Goal: Complete application form

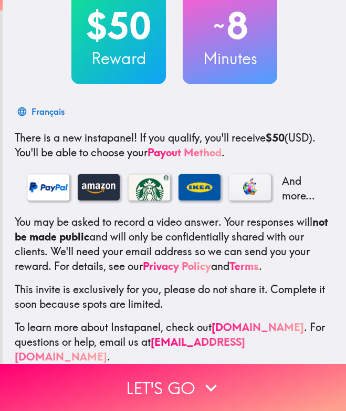
scroll to position [88, 0]
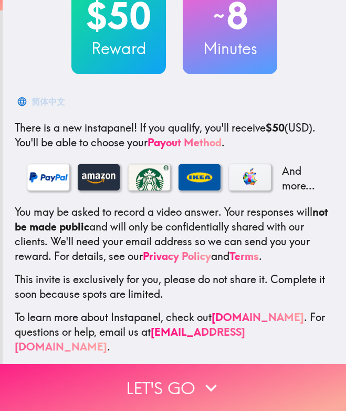
click at [206, 376] on icon "button" at bounding box center [211, 387] width 23 height 23
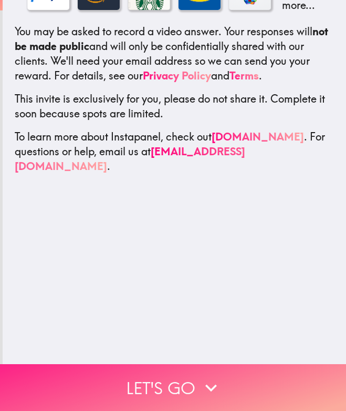
scroll to position [0, 0]
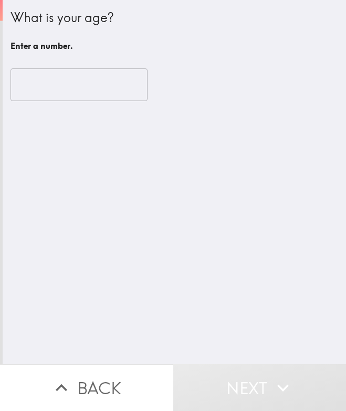
click at [42, 87] on input "number" at bounding box center [79, 84] width 137 height 33
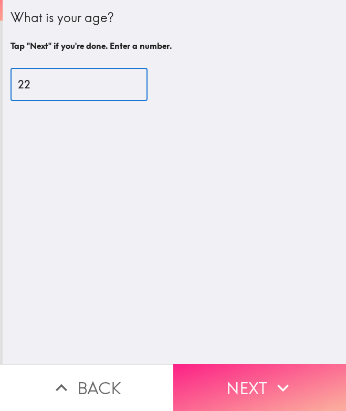
type input "22"
click at [272, 381] on icon "button" at bounding box center [283, 387] width 23 height 23
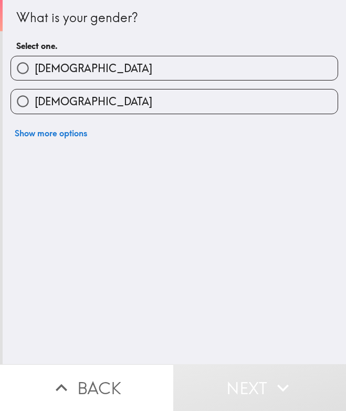
click at [35, 99] on span "Female" at bounding box center [94, 101] width 118 height 15
click at [31, 99] on input "Female" at bounding box center [23, 101] width 24 height 24
radio input "true"
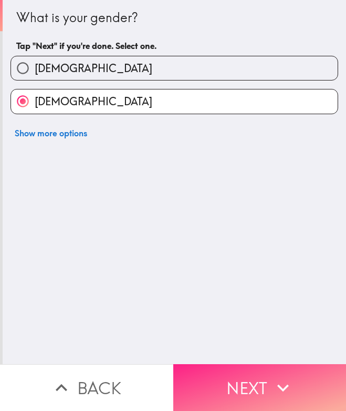
click at [275, 366] on button "Next" at bounding box center [259, 387] width 173 height 47
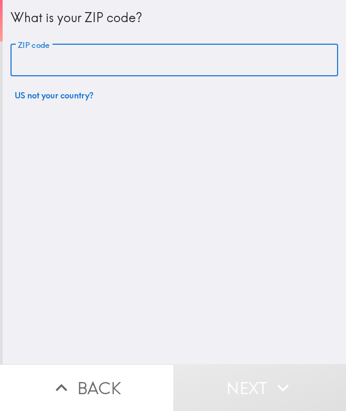
click at [57, 66] on input "ZIP code" at bounding box center [175, 60] width 328 height 33
type input "94061"
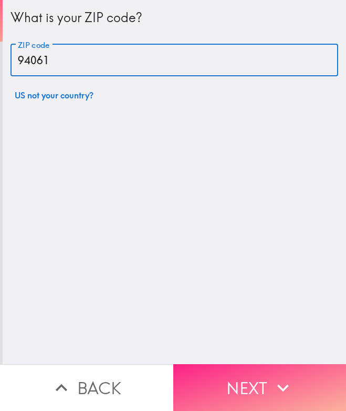
click at [225, 374] on button "Next" at bounding box center [259, 387] width 173 height 47
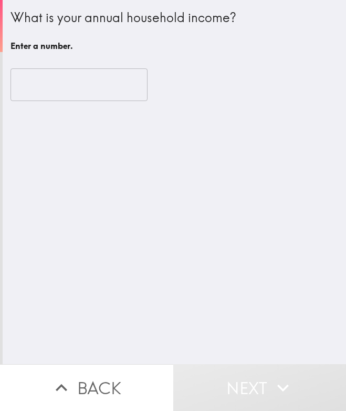
click at [111, 84] on input "number" at bounding box center [79, 84] width 137 height 33
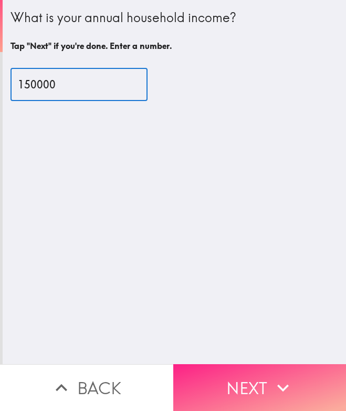
type input "150000"
click at [249, 380] on button "Next" at bounding box center [259, 387] width 173 height 47
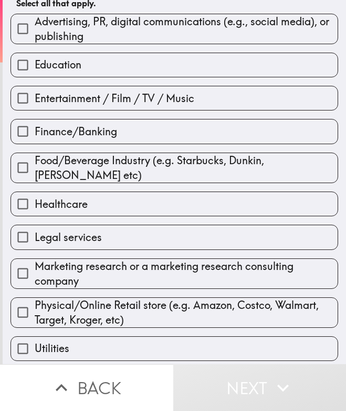
scroll to position [138, 0]
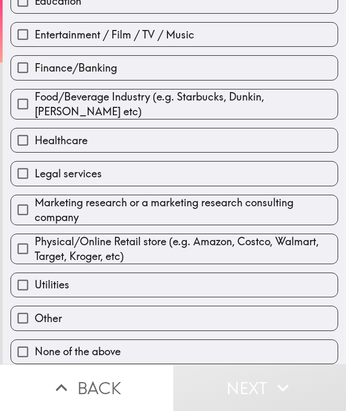
click at [121, 340] on label "None of the above" at bounding box center [174, 352] width 327 height 24
click at [35, 340] on input "None of the above" at bounding box center [23, 352] width 24 height 24
checkbox input "true"
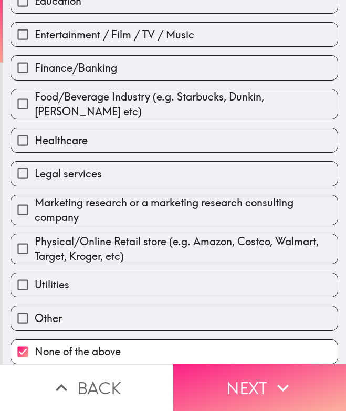
click at [241, 396] on button "Next" at bounding box center [259, 387] width 173 height 47
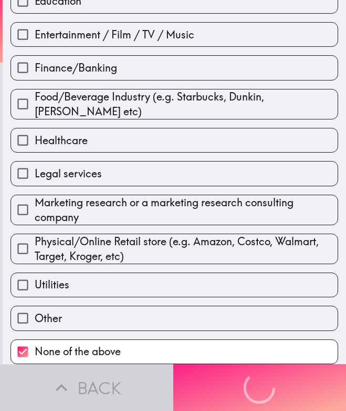
scroll to position [0, 0]
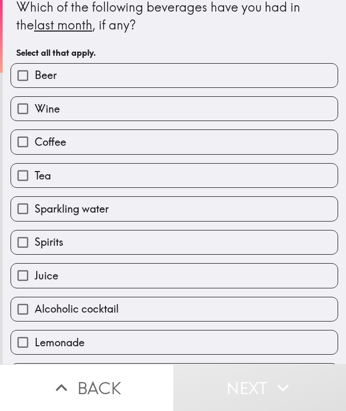
scroll to position [14, 0]
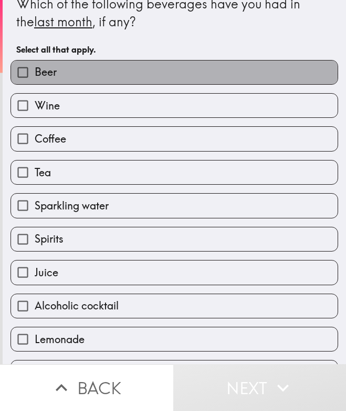
click at [74, 74] on label "Beer" at bounding box center [174, 72] width 327 height 24
click at [35, 74] on input "Beer" at bounding box center [23, 72] width 24 height 24
checkbox input "true"
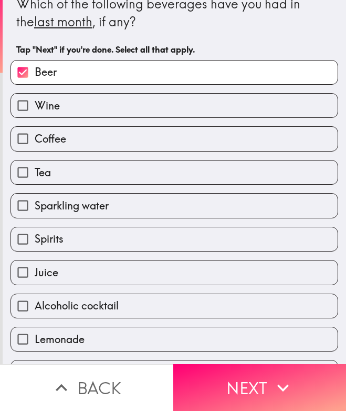
click at [74, 104] on label "Wine" at bounding box center [174, 106] width 327 height 24
click at [35, 104] on input "Wine" at bounding box center [23, 106] width 24 height 24
checkbox input "true"
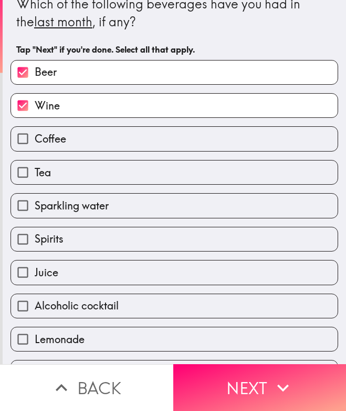
click at [75, 143] on label "Coffee" at bounding box center [174, 139] width 327 height 24
click at [35, 143] on input "Coffee" at bounding box center [23, 139] width 24 height 24
checkbox input "true"
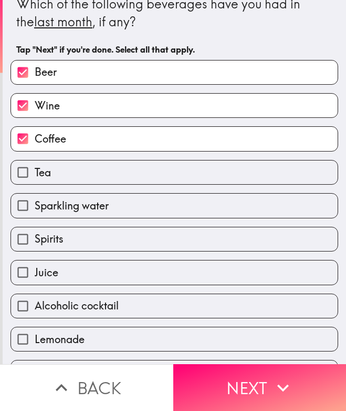
click at [76, 174] on label "Tea" at bounding box center [174, 172] width 327 height 24
click at [35, 174] on input "Tea" at bounding box center [23, 172] width 24 height 24
checkbox input "true"
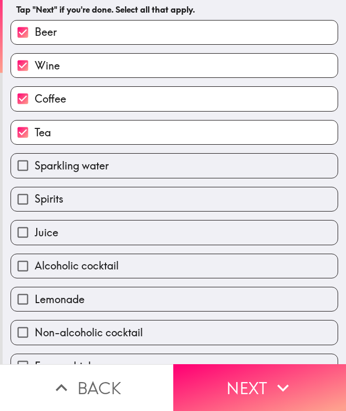
scroll to position [58, 0]
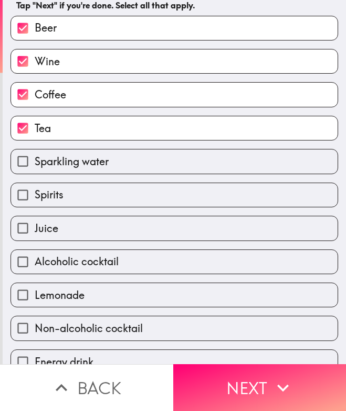
click at [76, 169] on span "Sparkling water" at bounding box center [72, 161] width 74 height 15
click at [35, 170] on input "Sparkling water" at bounding box center [23, 161] width 24 height 24
checkbox input "true"
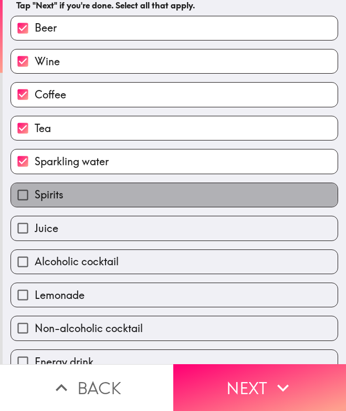
click at [76, 197] on label "Spirits" at bounding box center [174, 195] width 327 height 24
click at [35, 197] on input "Spirits" at bounding box center [23, 195] width 24 height 24
checkbox input "true"
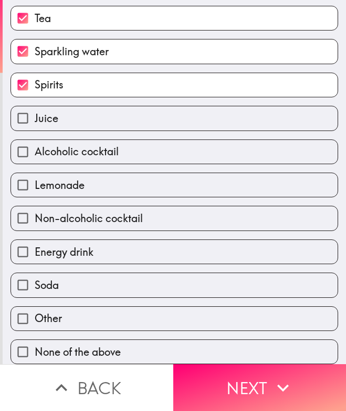
scroll to position [170, 0]
click at [53, 120] on label "Juice" at bounding box center [174, 118] width 327 height 24
click at [35, 120] on input "Juice" at bounding box center [23, 118] width 24 height 24
checkbox input "true"
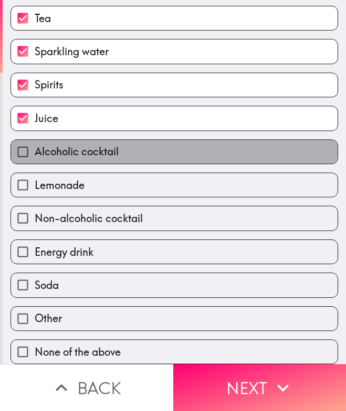
click at [60, 148] on span "Alcoholic cocktail" at bounding box center [77, 151] width 84 height 15
click at [35, 148] on input "Alcoholic cocktail" at bounding box center [23, 152] width 24 height 24
checkbox input "true"
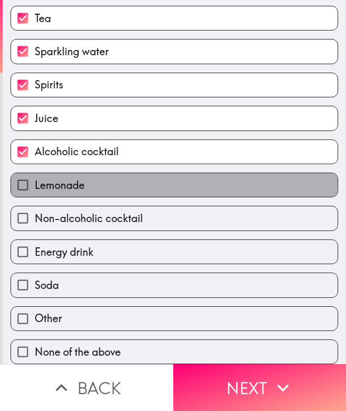
click at [60, 179] on span "Lemonade" at bounding box center [60, 185] width 50 height 15
click at [35, 179] on input "Lemonade" at bounding box center [23, 185] width 24 height 24
checkbox input "true"
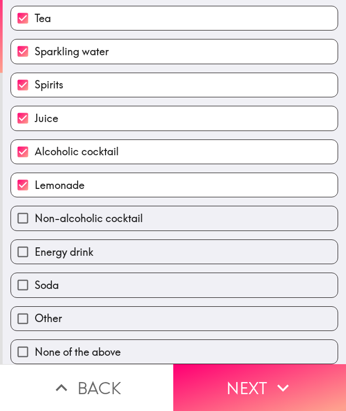
click at [61, 225] on span "Non-alcoholic cocktail" at bounding box center [89, 218] width 108 height 15
click at [35, 225] on input "Non-alcoholic cocktail" at bounding box center [23, 218] width 24 height 24
checkbox input "true"
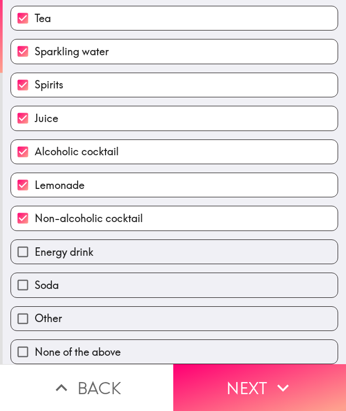
click at [61, 251] on span "Energy drink" at bounding box center [64, 251] width 59 height 15
click at [35, 251] on input "Energy drink" at bounding box center [23, 252] width 24 height 24
checkbox input "true"
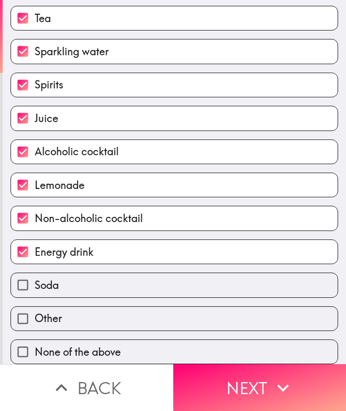
scroll to position [183, 0]
click at [64, 276] on label "Soda" at bounding box center [174, 285] width 327 height 24
click at [35, 276] on input "Soda" at bounding box center [23, 285] width 24 height 24
checkbox input "true"
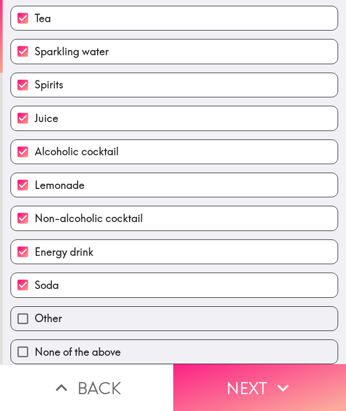
click at [234, 393] on button "Next" at bounding box center [259, 387] width 173 height 47
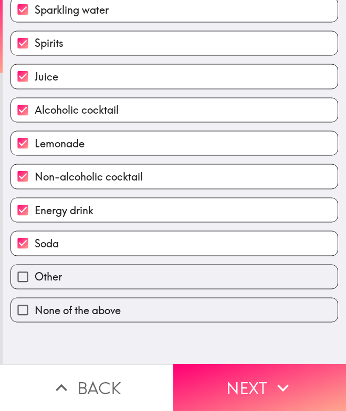
scroll to position [24, 0]
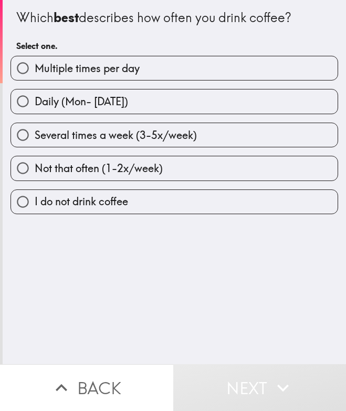
click at [99, 107] on span "Daily (Mon- Sunday)" at bounding box center [82, 101] width 94 height 15
click at [35, 107] on input "Daily (Mon- Sunday)" at bounding box center [23, 101] width 24 height 24
radio input "true"
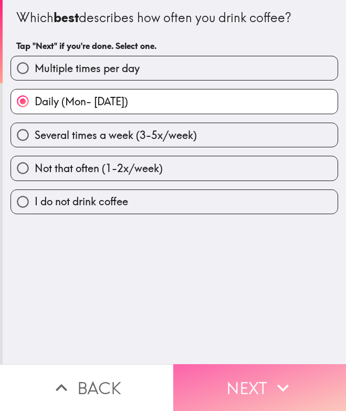
click at [225, 370] on button "Next" at bounding box center [259, 387] width 173 height 47
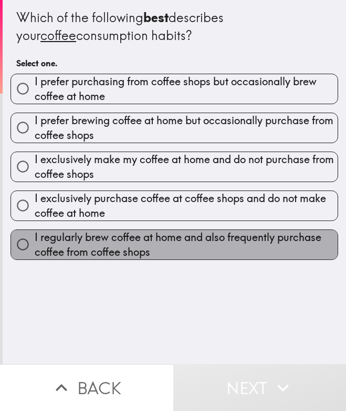
click at [185, 257] on span "I regularly brew coffee at home and also frequently purchase coffee from coffee…" at bounding box center [186, 244] width 303 height 29
click at [35, 256] on input "I regularly brew coffee at home and also frequently purchase coffee from coffee…" at bounding box center [23, 244] width 24 height 24
radio input "true"
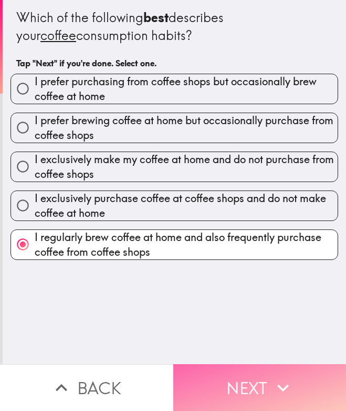
click at [227, 364] on button "Next" at bounding box center [259, 387] width 173 height 47
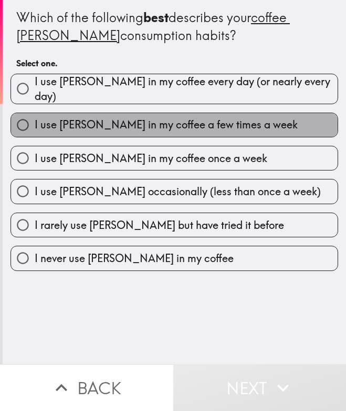
click at [95, 121] on span "I use creamer in my coffee a few times a week" at bounding box center [166, 124] width 263 height 15
click at [35, 121] on input "I use creamer in my coffee a few times a week" at bounding box center [23, 125] width 24 height 24
radio input "true"
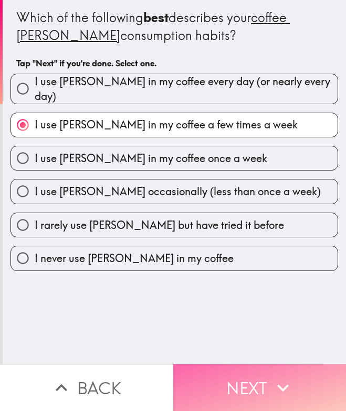
click at [241, 368] on button "Next" at bounding box center [259, 387] width 173 height 47
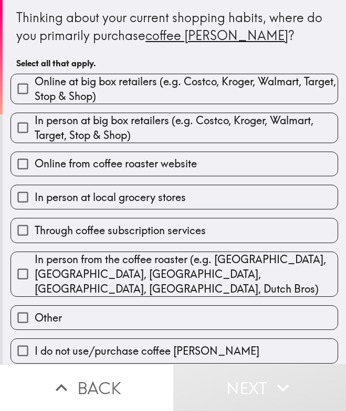
click at [119, 87] on span "Online at big box retailers (e.g. Costco, Kroger, Walmart, Target, Stop & Shop)" at bounding box center [186, 88] width 303 height 29
click at [35, 87] on input "Online at big box retailers (e.g. Costco, Kroger, Walmart, Target, Stop & Shop)" at bounding box center [23, 89] width 24 height 24
checkbox input "true"
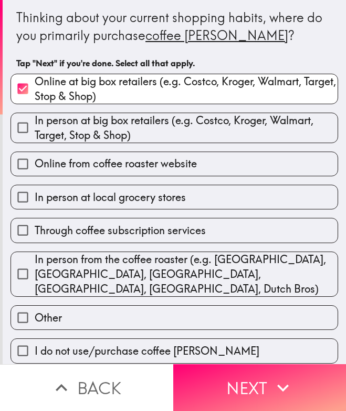
click at [119, 115] on span "In person at big box retailers (e.g. Costco, Kroger, Walmart, Target, Stop & Sh…" at bounding box center [186, 127] width 303 height 29
click at [35, 116] on input "In person at big box retailers (e.g. Costco, Kroger, Walmart, Target, Stop & Sh…" at bounding box center [23, 128] width 24 height 24
checkbox input "true"
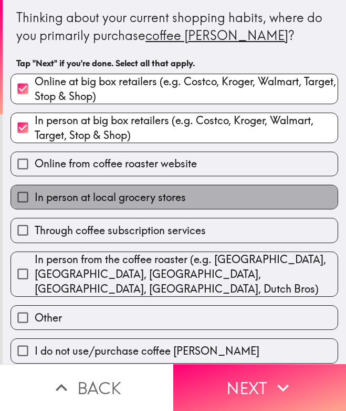
click at [132, 199] on span "In person at local grocery stores" at bounding box center [110, 197] width 151 height 15
click at [35, 199] on input "In person at local grocery stores" at bounding box center [23, 197] width 24 height 24
checkbox input "true"
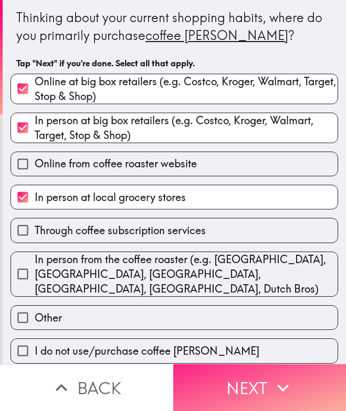
click at [205, 376] on button "Next" at bounding box center [259, 387] width 173 height 47
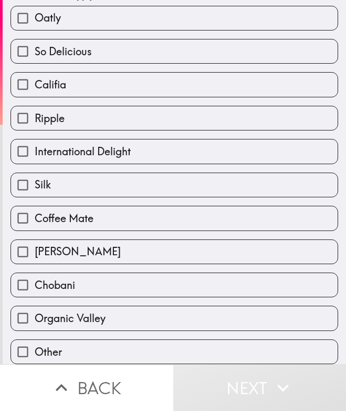
scroll to position [81, 0]
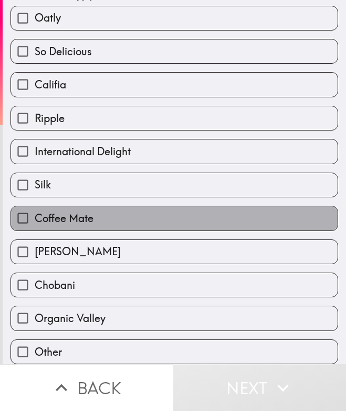
click at [121, 209] on label "Coffee Mate" at bounding box center [174, 218] width 327 height 24
click at [35, 209] on input "Coffee Mate" at bounding box center [23, 218] width 24 height 24
checkbox input "true"
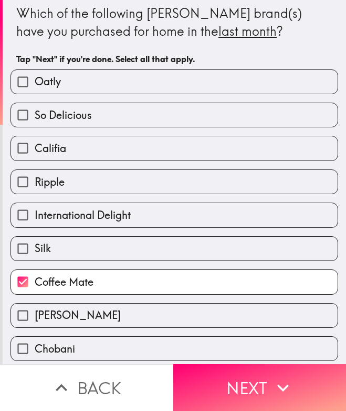
scroll to position [0, 0]
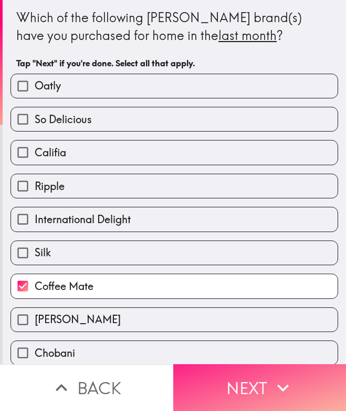
click at [226, 371] on button "Next" at bounding box center [259, 387] width 173 height 47
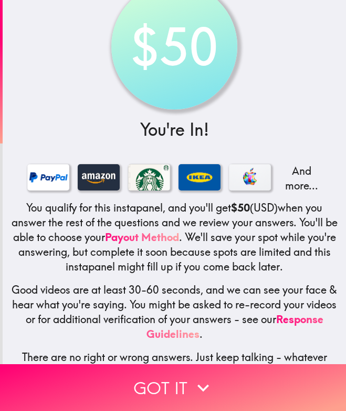
scroll to position [65, 0]
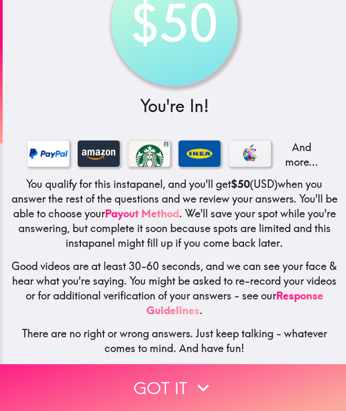
click at [162, 374] on button "Got it" at bounding box center [173, 387] width 346 height 47
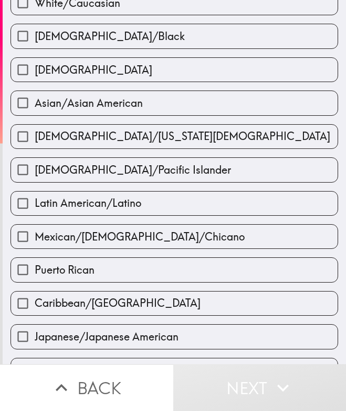
click at [20, 9] on input "White/Caucasian" at bounding box center [23, 3] width 24 height 24
checkbox input "true"
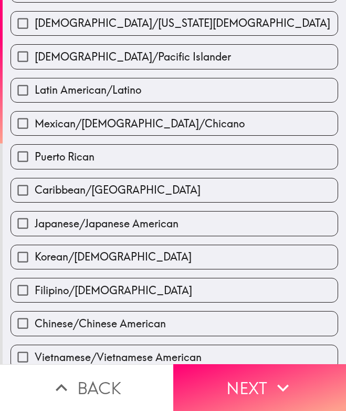
scroll to position [335, 0]
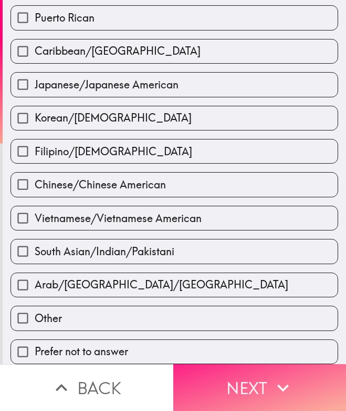
click at [276, 387] on icon "button" at bounding box center [283, 387] width 23 height 23
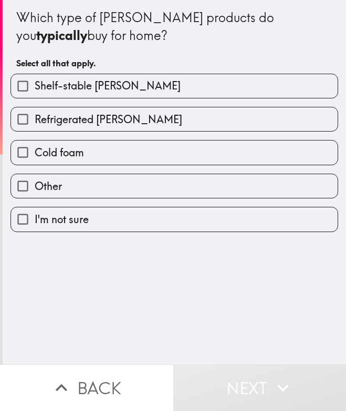
click at [84, 112] on span "Refrigerated creamer" at bounding box center [109, 119] width 148 height 15
click at [35, 112] on input "Refrigerated creamer" at bounding box center [23, 119] width 24 height 24
checkbox input "true"
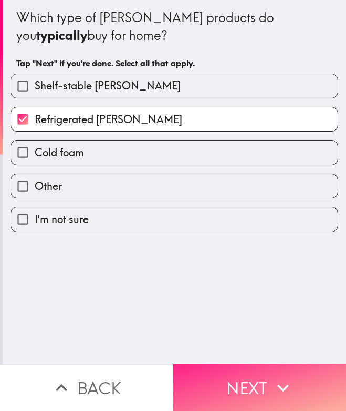
click at [235, 369] on button "Next" at bounding box center [259, 387] width 173 height 47
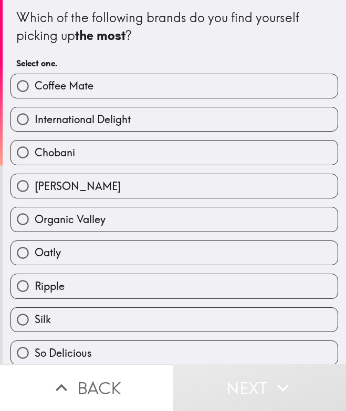
click at [67, 88] on span "Coffee Mate" at bounding box center [64, 85] width 59 height 15
click at [35, 88] on input "Coffee Mate" at bounding box center [23, 86] width 24 height 24
radio input "true"
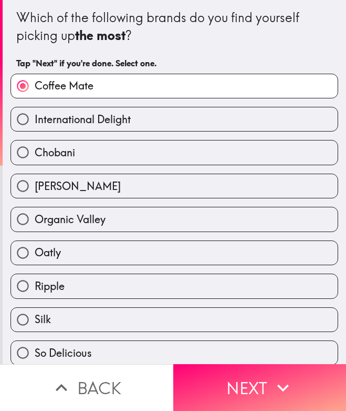
scroll to position [67, 0]
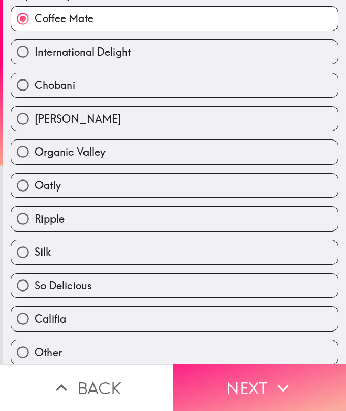
click at [232, 367] on button "Next" at bounding box center [259, 387] width 173 height 47
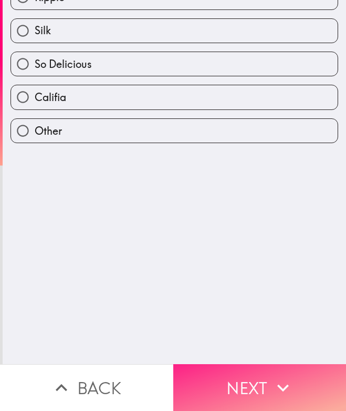
scroll to position [0, 0]
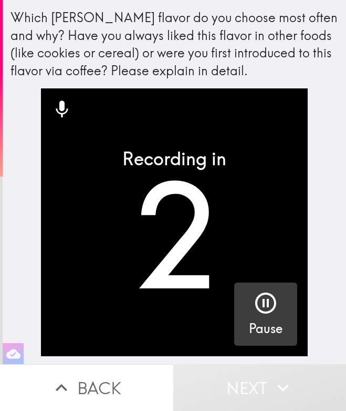
click at [255, 291] on icon "button" at bounding box center [265, 302] width 25 height 25
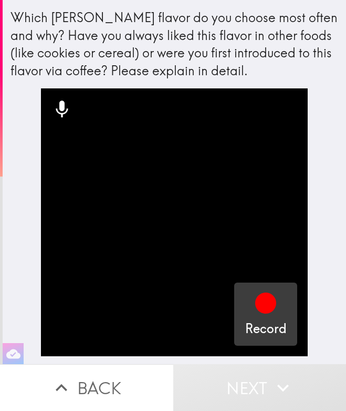
click at [261, 306] on icon "button" at bounding box center [265, 302] width 21 height 21
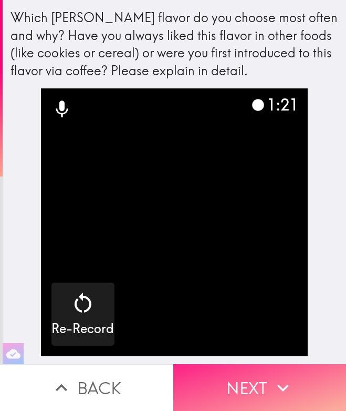
click at [218, 364] on button "Next" at bounding box center [259, 387] width 173 height 47
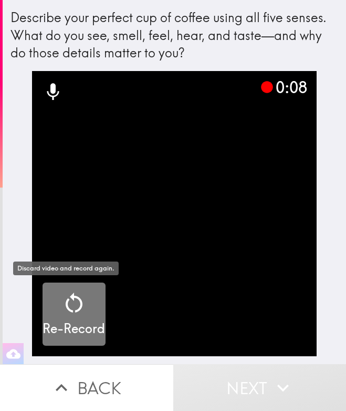
click at [75, 309] on icon "button" at bounding box center [73, 302] width 25 height 25
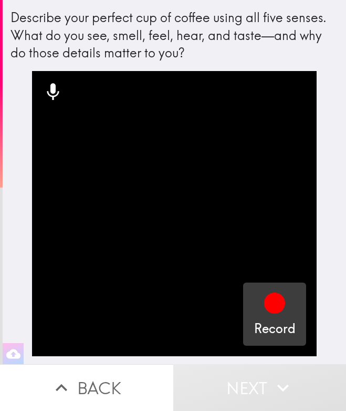
click at [273, 308] on icon "button" at bounding box center [274, 302] width 21 height 21
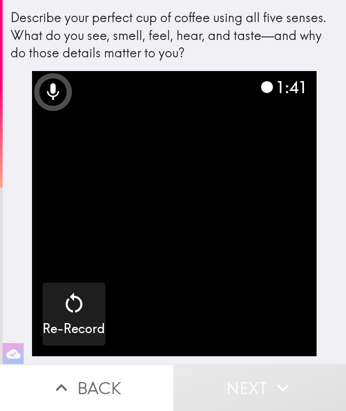
click at [146, 194] on video "button" at bounding box center [174, 213] width 285 height 285
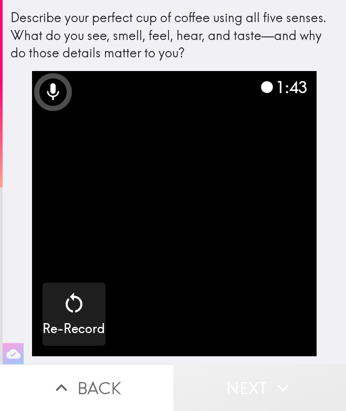
click at [259, 373] on button "Next" at bounding box center [259, 387] width 173 height 47
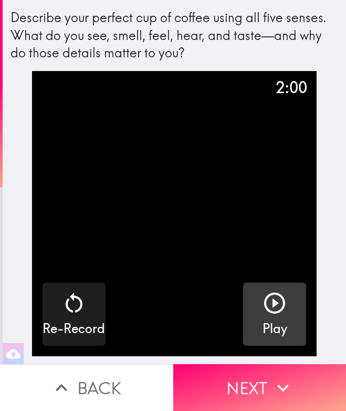
click at [262, 311] on icon "button" at bounding box center [274, 302] width 25 height 25
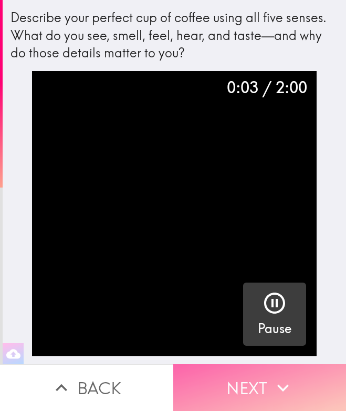
click at [218, 380] on button "Next" at bounding box center [259, 387] width 173 height 47
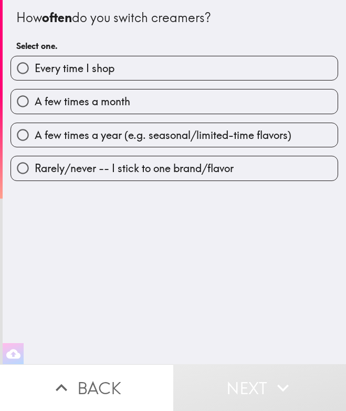
click at [200, 169] on span "Rarely/never -- I stick to one brand/flavor" at bounding box center [134, 168] width 199 height 15
click at [35, 169] on input "Rarely/never -- I stick to one brand/flavor" at bounding box center [23, 168] width 24 height 24
radio input "true"
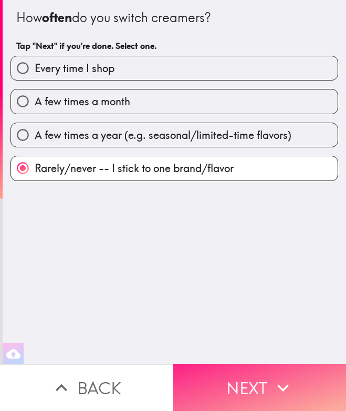
click at [223, 364] on button "Next" at bounding box center [259, 387] width 173 height 47
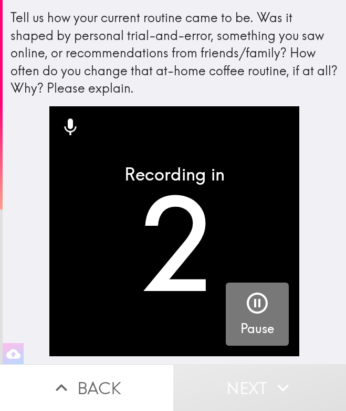
click at [251, 314] on icon "button" at bounding box center [257, 302] width 25 height 25
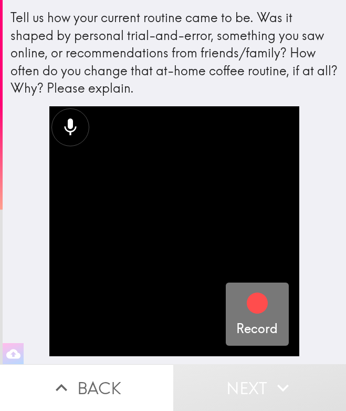
click at [251, 314] on icon "button" at bounding box center [257, 302] width 25 height 25
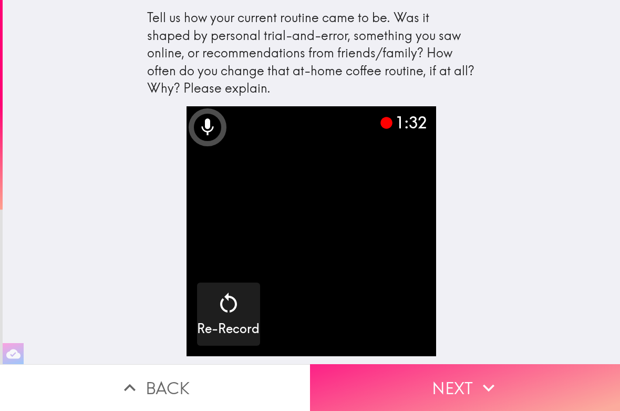
click at [346, 376] on icon "button" at bounding box center [488, 387] width 23 height 23
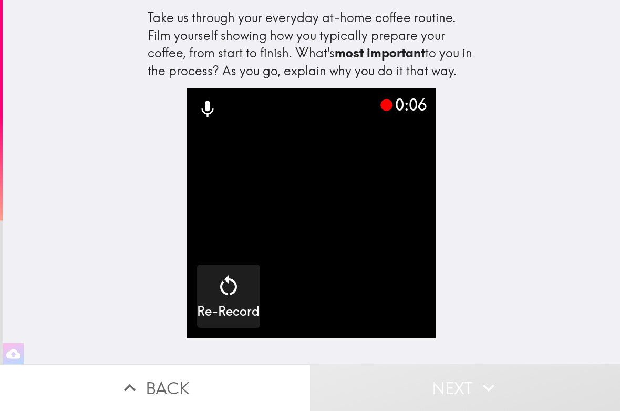
click at [270, 225] on video "button" at bounding box center [312, 213] width 250 height 250
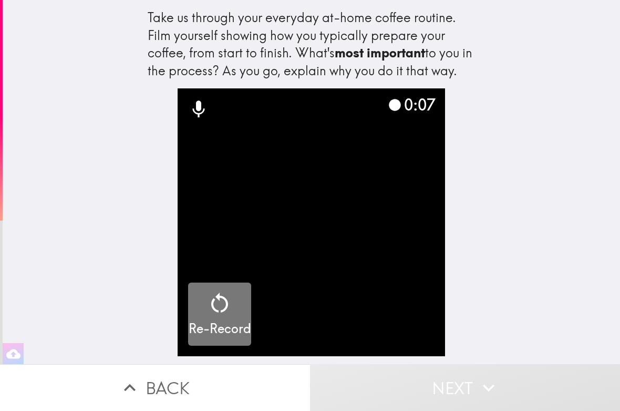
click at [207, 308] on icon "button" at bounding box center [219, 302] width 25 height 25
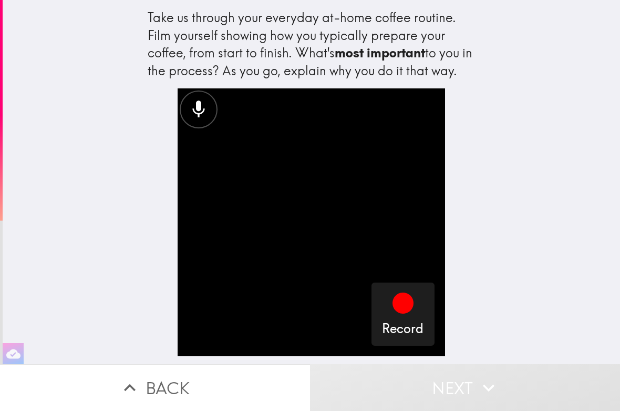
click at [346, 286] on div "Take us through your everyday at-home coffee routine. Film yourself showing how…" at bounding box center [312, 182] width 618 height 364
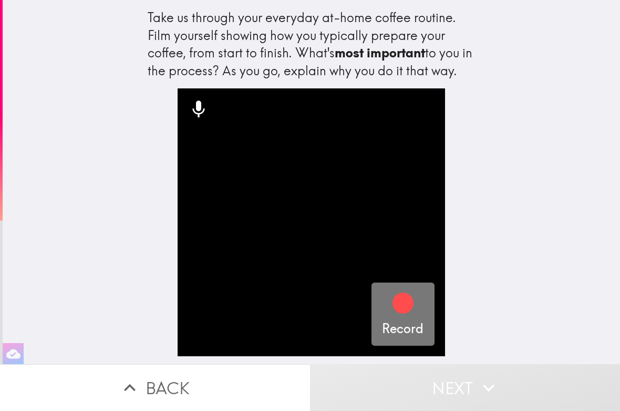
click at [346, 296] on div "Record" at bounding box center [403, 313] width 42 height 47
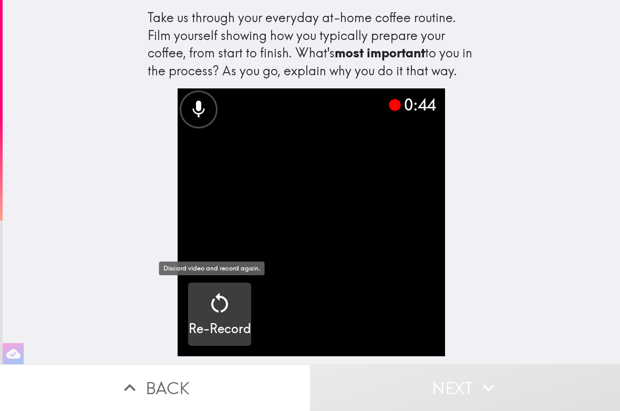
click at [210, 301] on icon "button" at bounding box center [219, 302] width 25 height 25
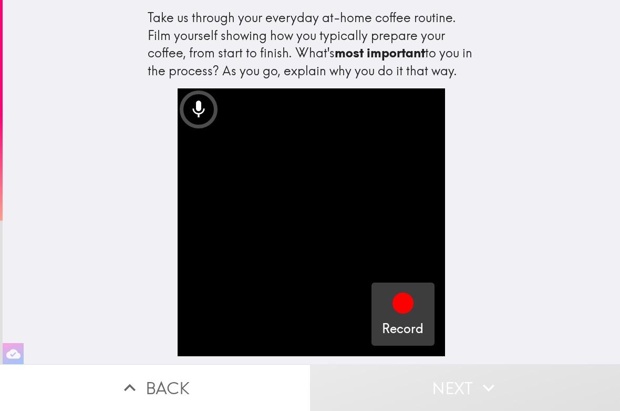
click at [346, 312] on icon "button" at bounding box center [403, 302] width 25 height 25
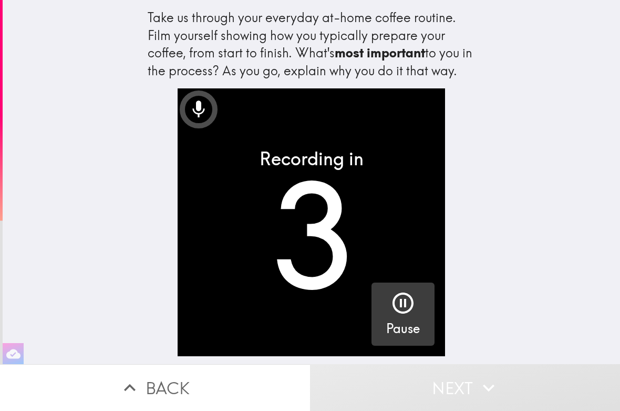
click at [346, 299] on icon "button" at bounding box center [403, 302] width 25 height 25
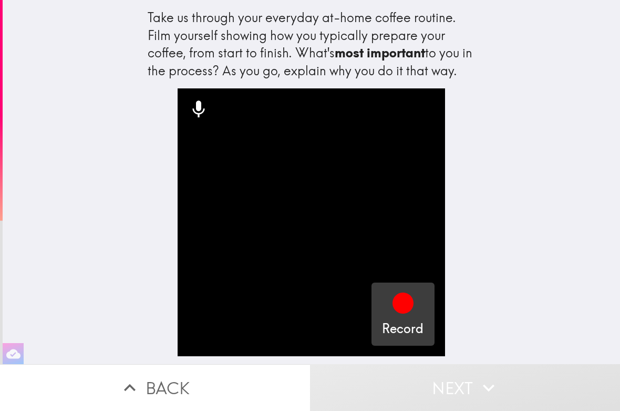
click at [346, 299] on icon "button" at bounding box center [403, 302] width 21 height 21
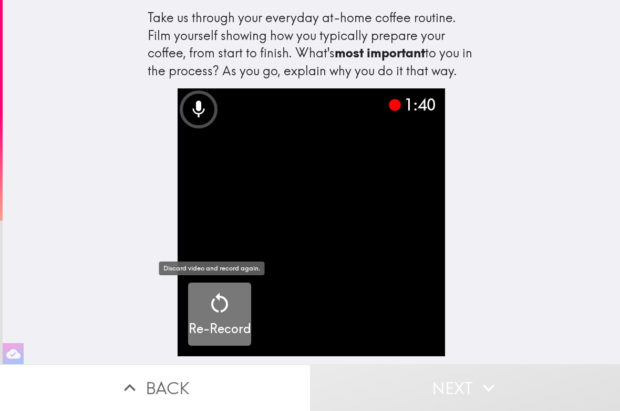
click at [210, 299] on icon "button" at bounding box center [219, 302] width 25 height 25
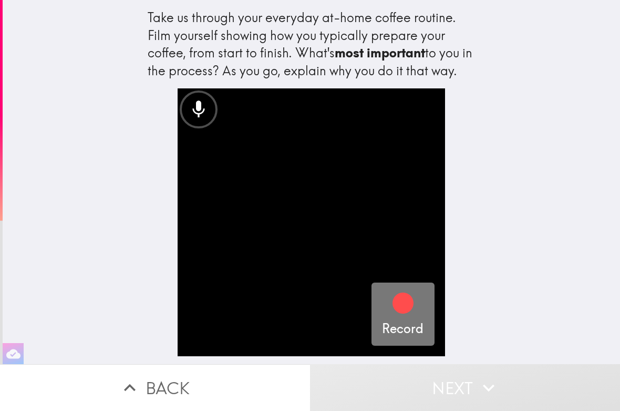
click at [346, 313] on div "Record" at bounding box center [403, 313] width 42 height 47
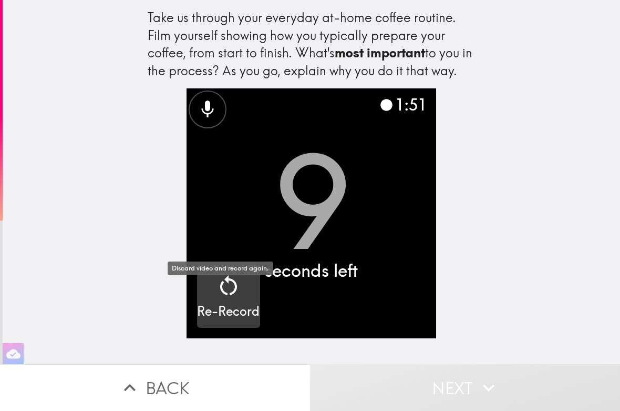
click at [227, 310] on div "Re-Record" at bounding box center [228, 296] width 63 height 47
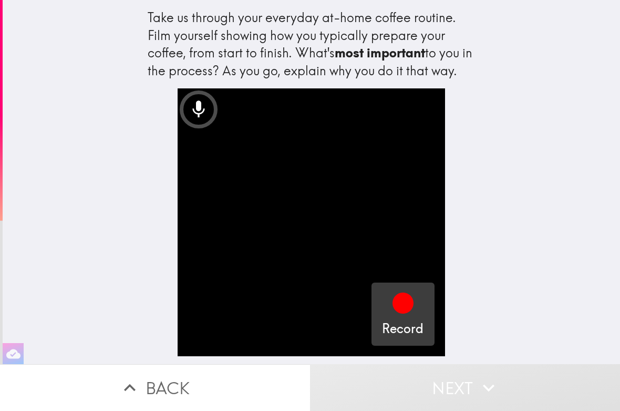
click at [346, 296] on icon "button" at bounding box center [403, 302] width 25 height 25
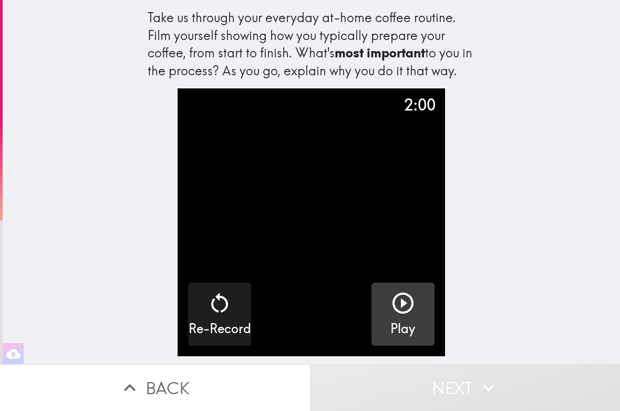
click at [346, 300] on icon "button" at bounding box center [403, 302] width 21 height 21
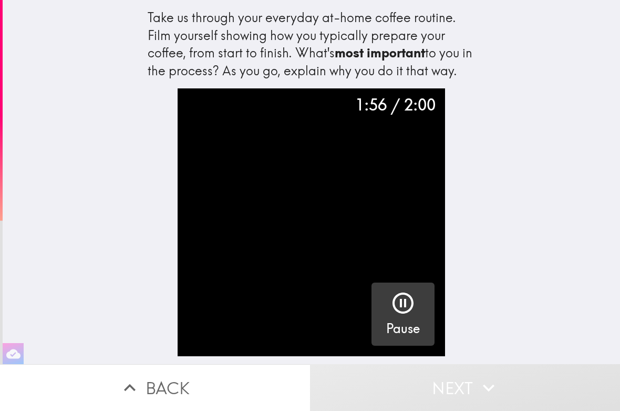
click at [346, 296] on icon "button" at bounding box center [403, 302] width 25 height 25
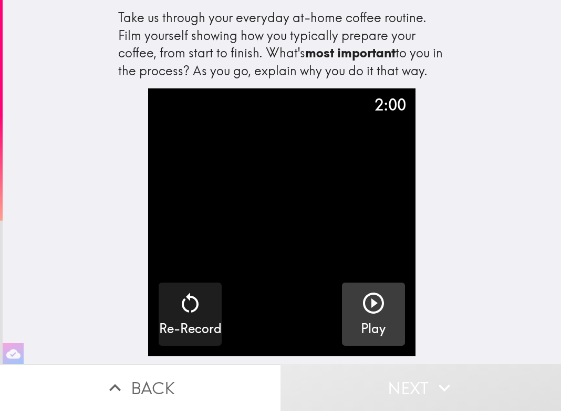
click at [346, 266] on div "Take us through your everyday at-home coffee routine. Film yourself showing how…" at bounding box center [282, 182] width 559 height 364
click at [332, 367] on button "Next" at bounding box center [421, 387] width 281 height 47
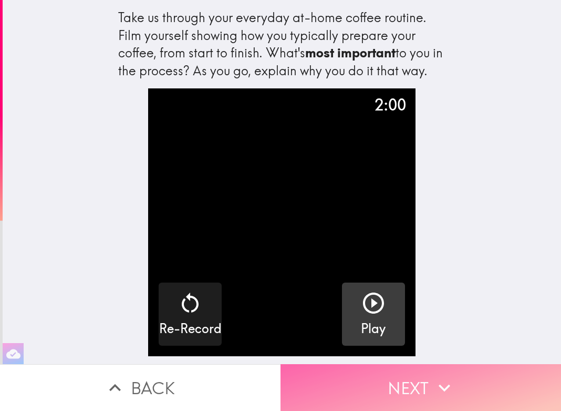
click at [346, 374] on button "Next" at bounding box center [421, 387] width 281 height 47
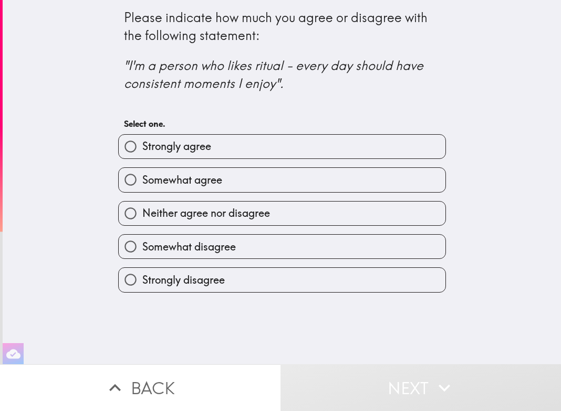
click at [273, 142] on label "Strongly agree" at bounding box center [282, 147] width 327 height 24
click at [142, 142] on input "Strongly agree" at bounding box center [131, 147] width 24 height 24
radio input "true"
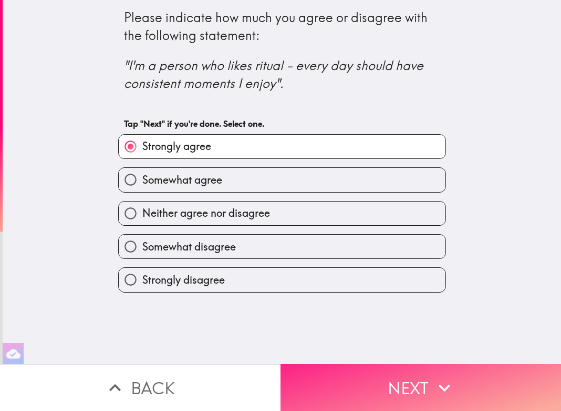
click at [346, 385] on button "Next" at bounding box center [421, 387] width 281 height 47
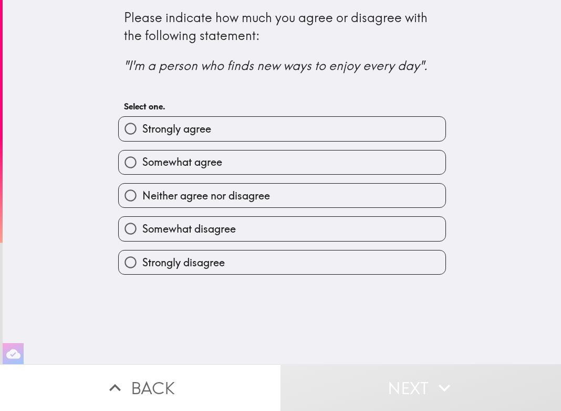
click at [302, 161] on label "Somewhat agree" at bounding box center [282, 162] width 327 height 24
click at [142, 161] on input "Somewhat agree" at bounding box center [131, 162] width 24 height 24
radio input "true"
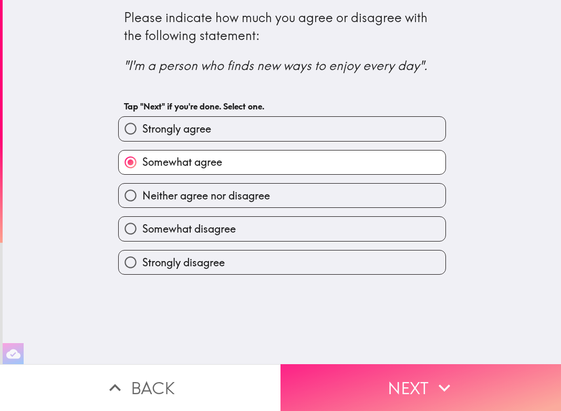
click at [346, 368] on button "Next" at bounding box center [421, 387] width 281 height 47
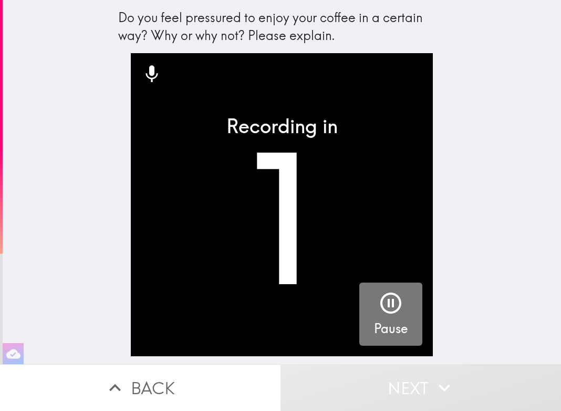
click at [346, 309] on icon "button" at bounding box center [391, 302] width 21 height 21
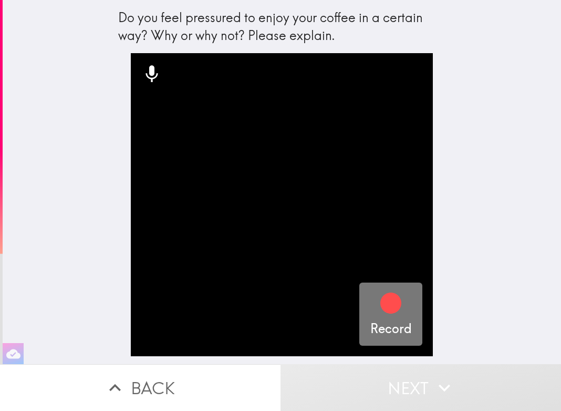
click at [346, 324] on h5 "Record" at bounding box center [392, 329] width 42 height 18
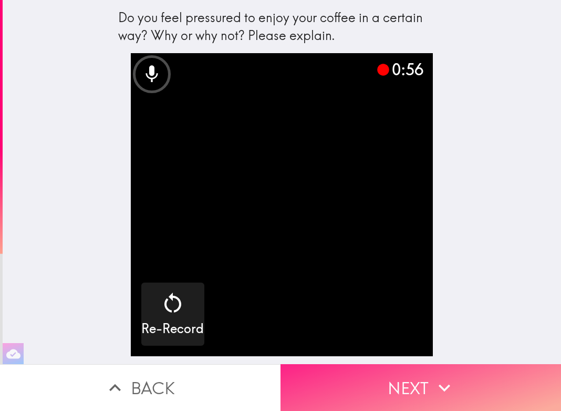
click at [346, 372] on button "Next" at bounding box center [421, 387] width 281 height 47
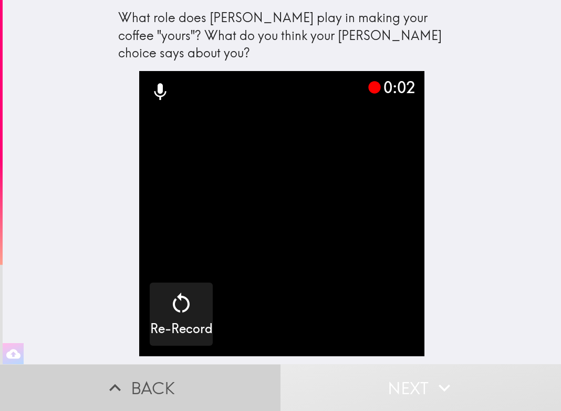
click at [156, 372] on button "Back" at bounding box center [140, 387] width 281 height 47
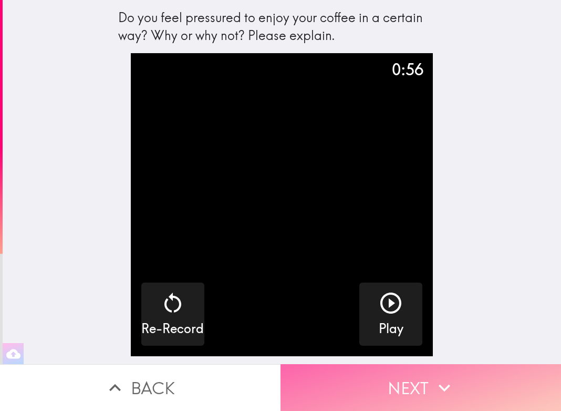
click at [346, 388] on button "Next" at bounding box center [421, 387] width 281 height 47
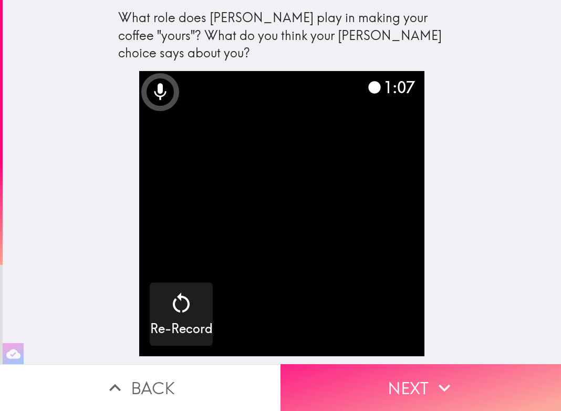
click at [346, 371] on button "Next" at bounding box center [421, 387] width 281 height 47
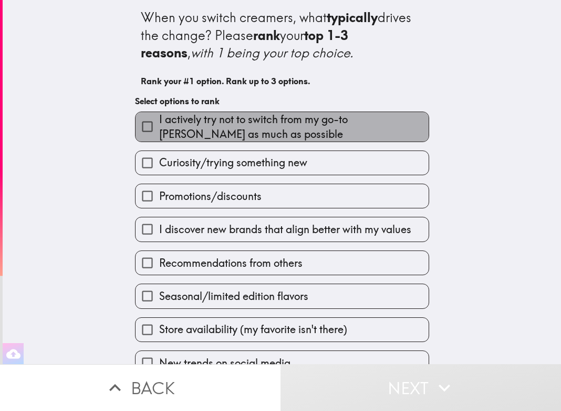
click at [346, 130] on span "I actively try not to switch from my go-to creamer as much as possible" at bounding box center [294, 126] width 270 height 29
click at [159, 130] on input "I actively try not to switch from my go-to creamer as much as possible" at bounding box center [148, 127] width 24 height 24
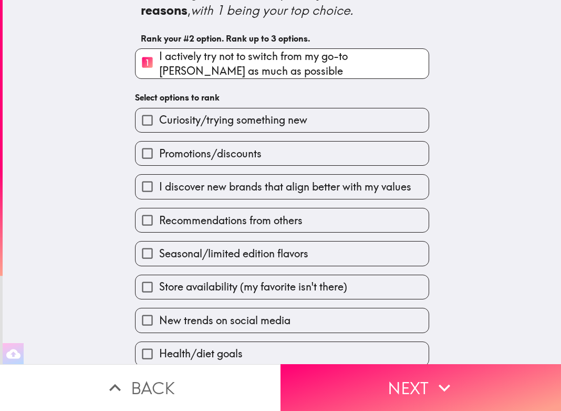
scroll to position [57, 0]
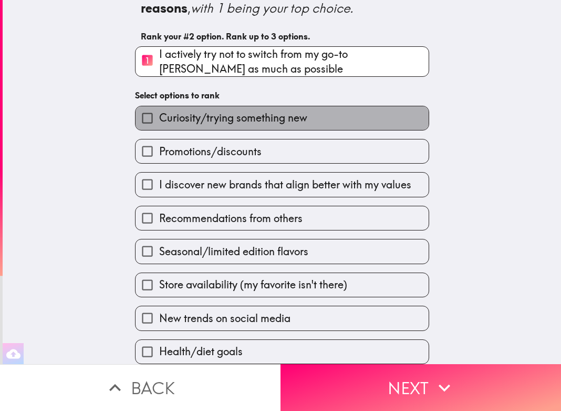
click at [346, 106] on label "Curiosity/trying something new" at bounding box center [282, 118] width 293 height 24
click at [159, 106] on input "Curiosity/trying something new" at bounding box center [148, 118] width 24 height 24
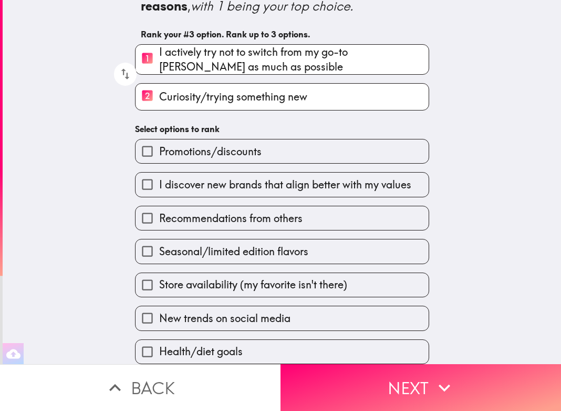
scroll to position [59, 0]
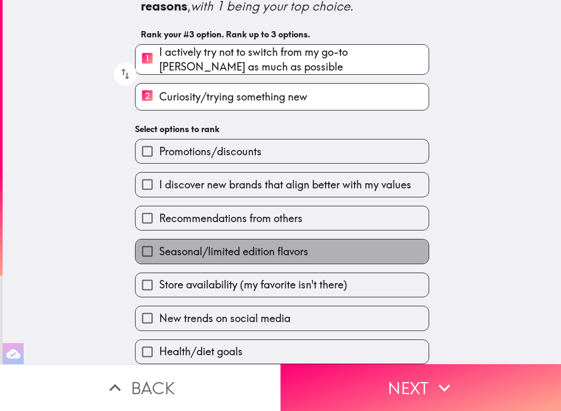
click at [299, 244] on span "Seasonal/limited edition flavors" at bounding box center [233, 251] width 149 height 15
click at [159, 239] on input "Seasonal/limited edition flavors" at bounding box center [148, 251] width 24 height 24
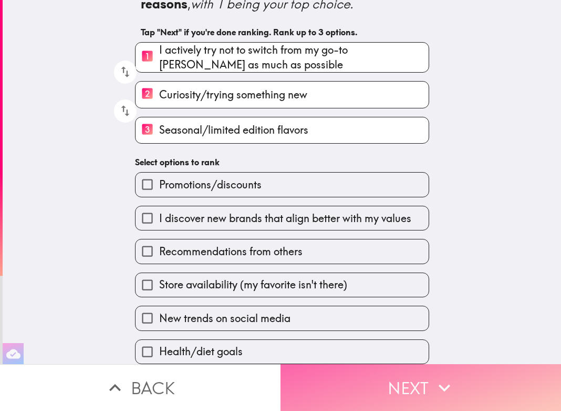
click at [346, 374] on button "Next" at bounding box center [421, 387] width 281 height 47
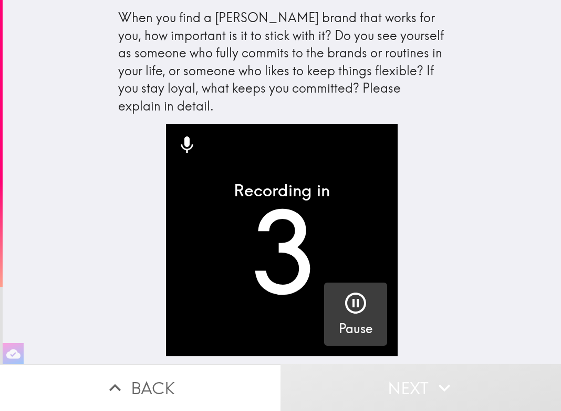
click at [346, 303] on icon "button" at bounding box center [355, 302] width 21 height 21
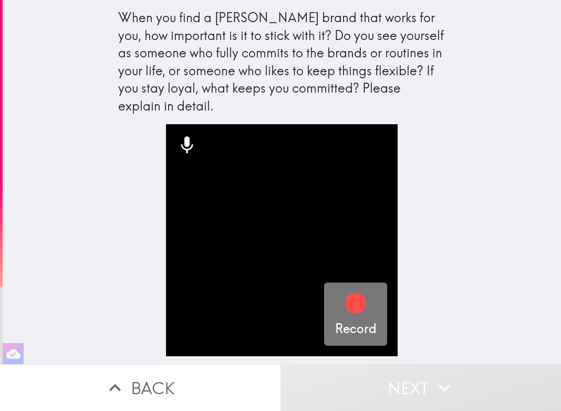
click at [346, 303] on icon "button" at bounding box center [355, 302] width 21 height 21
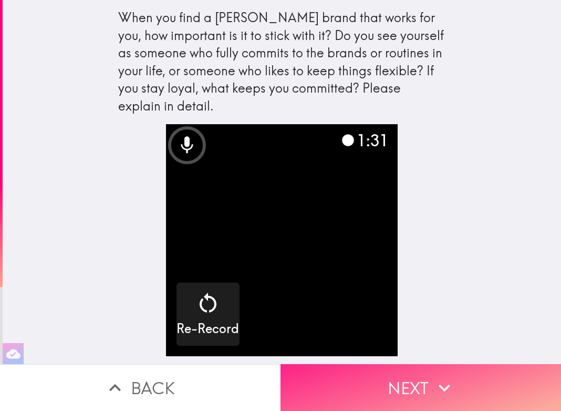
click at [323, 366] on button "Next" at bounding box center [421, 387] width 281 height 47
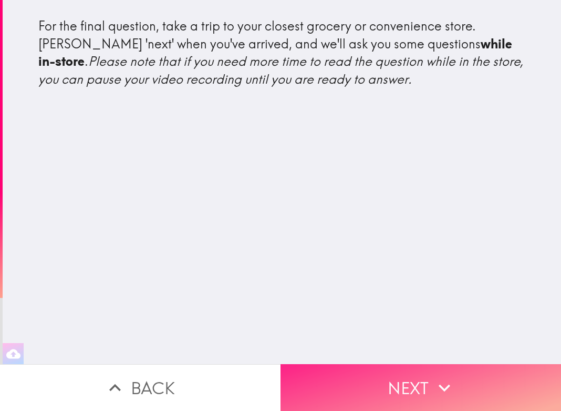
click at [323, 365] on button "Next" at bounding box center [421, 387] width 281 height 47
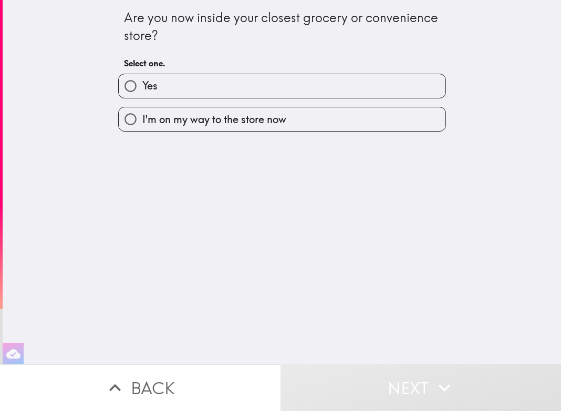
click at [142, 89] on span "Yes" at bounding box center [149, 85] width 15 height 15
click at [138, 89] on input "Yes" at bounding box center [131, 86] width 24 height 24
radio input "true"
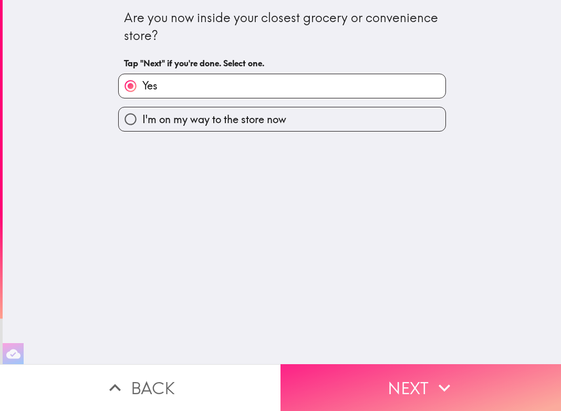
click at [346, 365] on button "Next" at bounding box center [421, 387] width 281 height 47
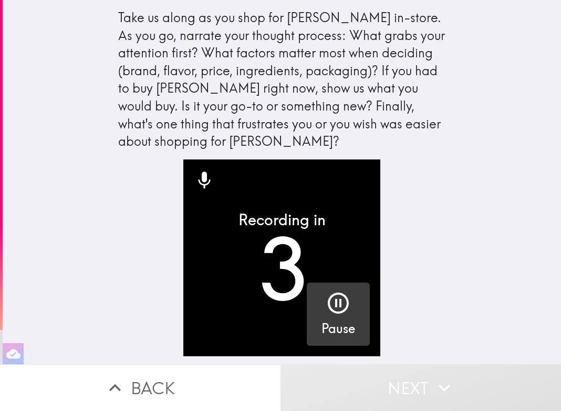
click at [328, 312] on icon "button" at bounding box center [338, 302] width 21 height 21
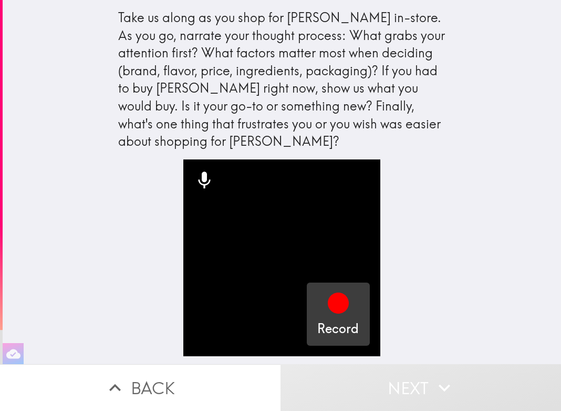
click at [328, 304] on icon "button" at bounding box center [338, 302] width 21 height 21
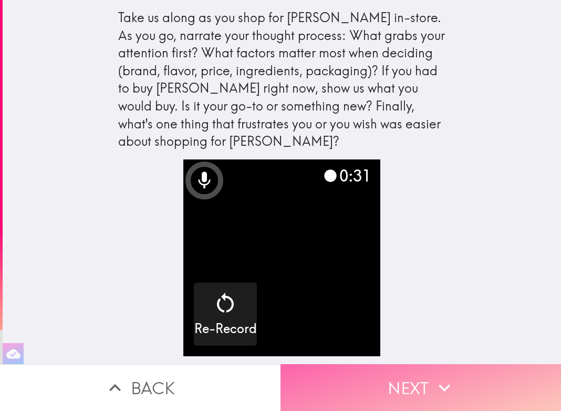
click at [346, 379] on button "Next" at bounding box center [421, 387] width 281 height 47
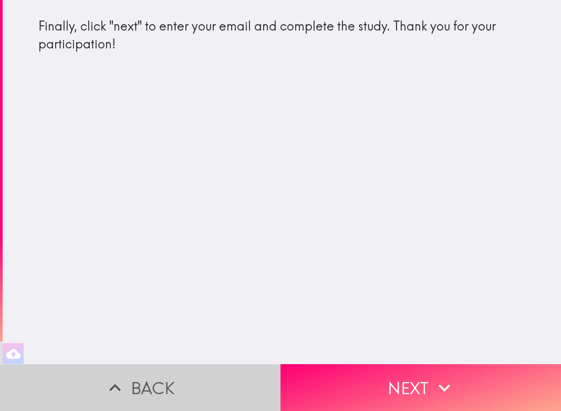
click at [182, 364] on button "Back" at bounding box center [140, 387] width 281 height 47
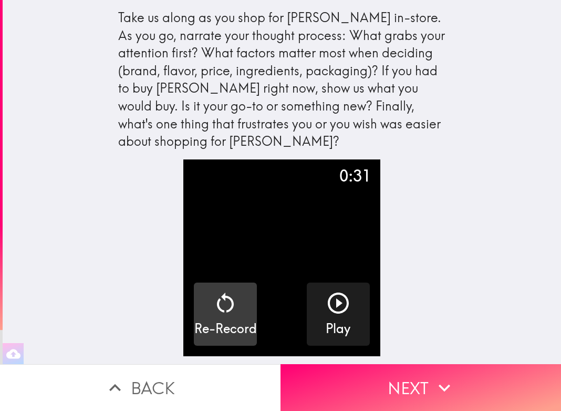
click at [213, 312] on icon "button" at bounding box center [225, 302] width 25 height 25
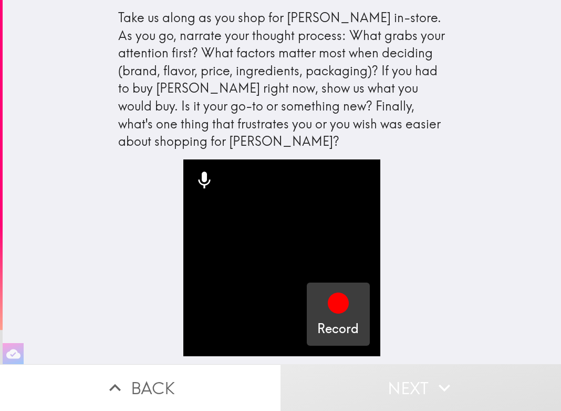
click at [343, 324] on h5 "Record" at bounding box center [338, 329] width 42 height 18
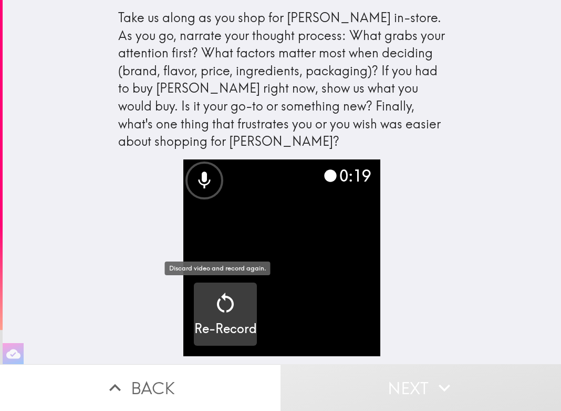
click at [237, 323] on h5 "Re-Record" at bounding box center [225, 329] width 63 height 18
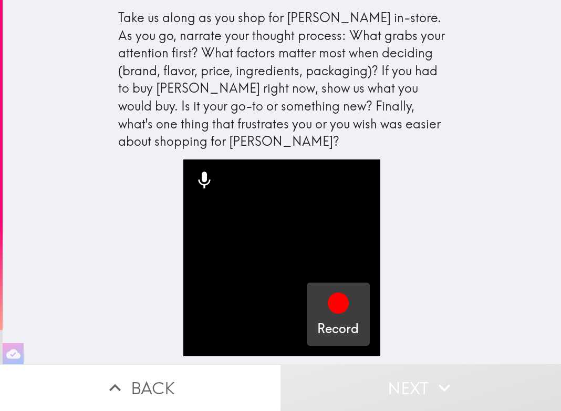
click at [337, 326] on h5 "Record" at bounding box center [338, 329] width 42 height 18
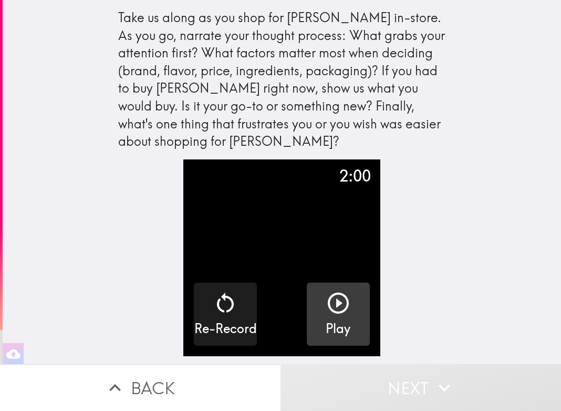
click at [336, 309] on icon "button" at bounding box center [338, 302] width 21 height 21
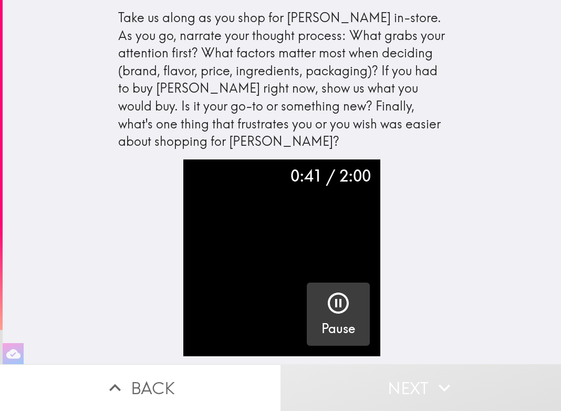
click at [225, 304] on video "button" at bounding box center [281, 257] width 197 height 197
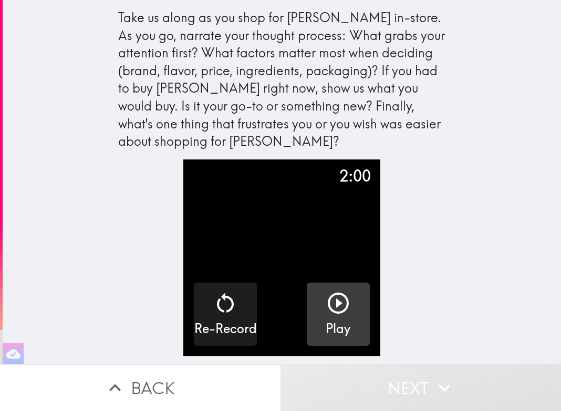
click at [343, 318] on div "button" at bounding box center [338, 304] width 25 height 29
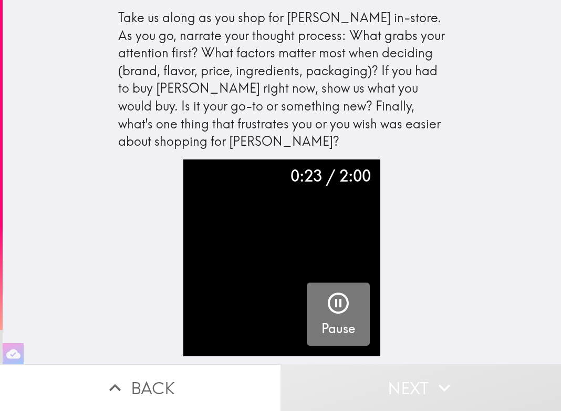
click at [330, 308] on icon "button" at bounding box center [338, 302] width 25 height 25
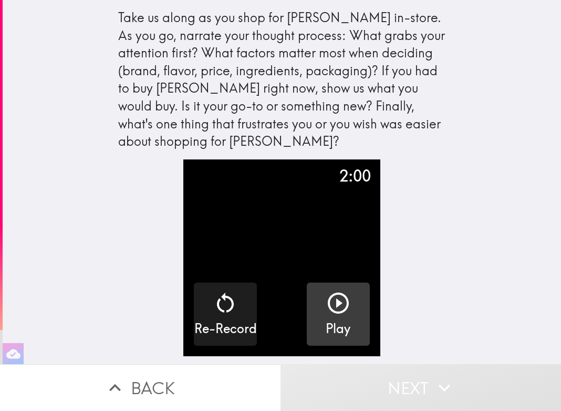
click at [346, 372] on button "Next" at bounding box center [421, 387] width 281 height 47
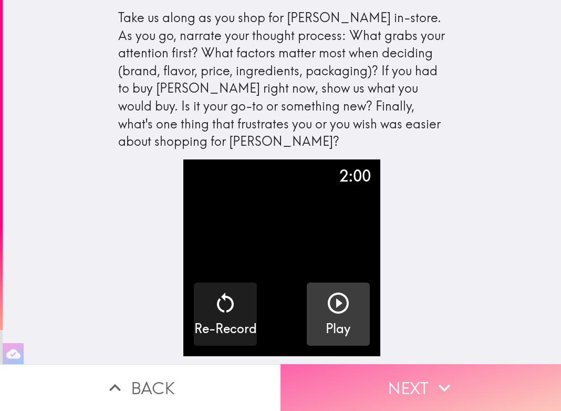
click at [346, 378] on button "Next" at bounding box center [421, 387] width 281 height 47
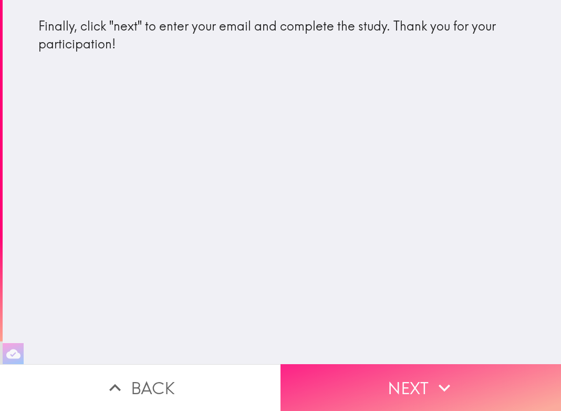
click at [346, 381] on button "Next" at bounding box center [421, 387] width 281 height 47
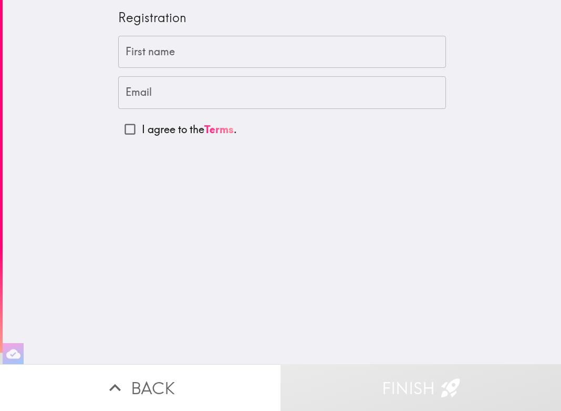
click at [179, 53] on input "First name" at bounding box center [282, 52] width 328 height 33
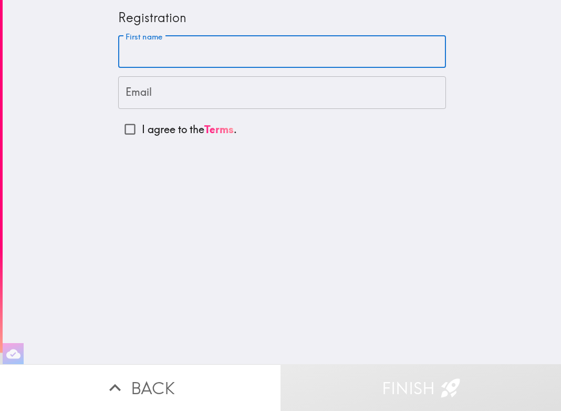
type input "Alexandra"
type input "alexisabelle16@gmail.com"
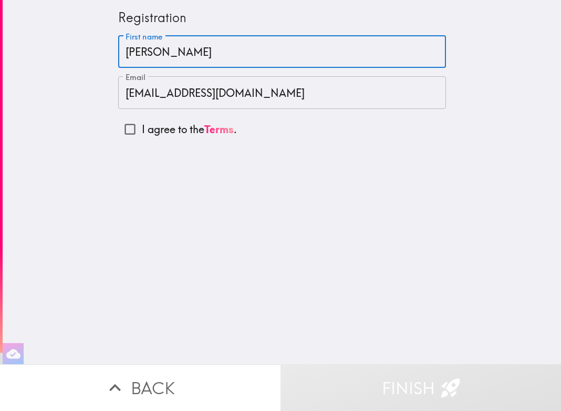
click at [122, 130] on input "I agree to the Terms ." at bounding box center [130, 129] width 24 height 24
checkbox input "true"
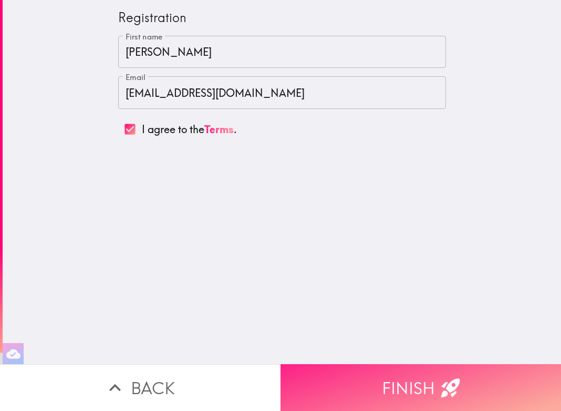
click at [346, 374] on button "Finish" at bounding box center [421, 387] width 281 height 47
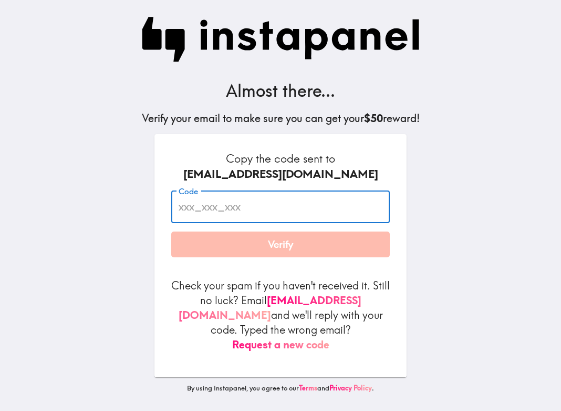
click at [240, 203] on input "Code" at bounding box center [280, 206] width 219 height 33
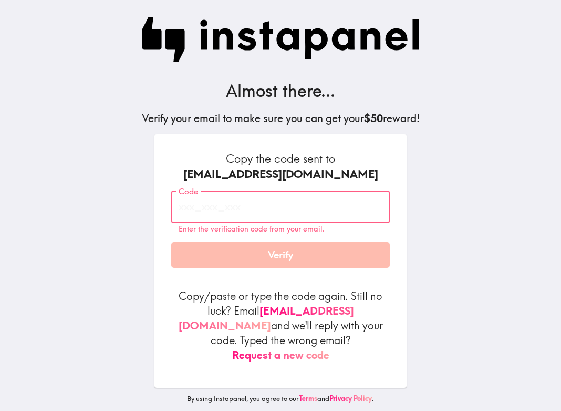
paste input "RPy_Jpd_UmG"
type input "RPy_Jpd_UmG"
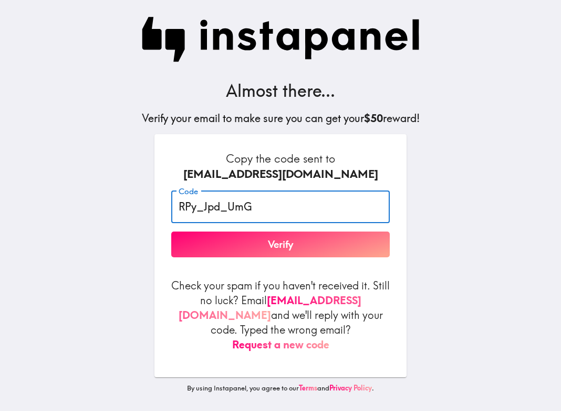
click at [321, 243] on button "Verify" at bounding box center [280, 244] width 219 height 26
